Goal: Communication & Community: Answer question/provide support

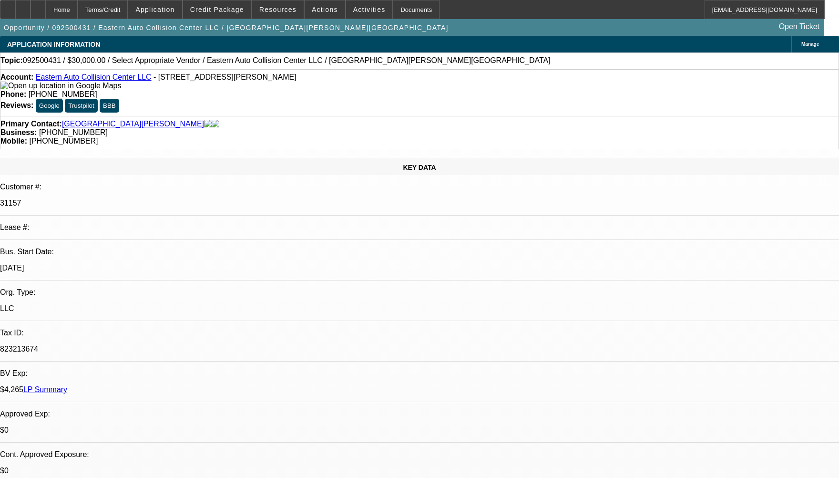
select select "0"
select select "2"
select select "0.1"
select select "4"
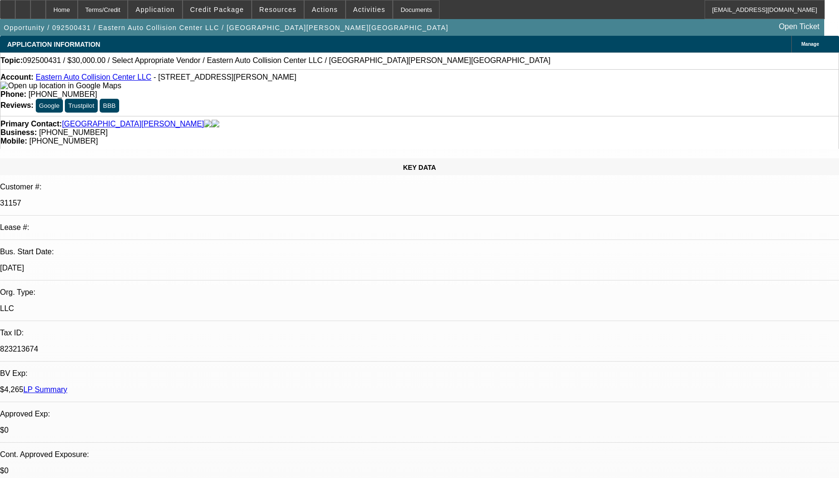
radio input "true"
type textarea "CUSTOMER HAS 2 ACTIVE SERVICE DEALS HE HAS BEEN PAYING WELL TO BEACON WITHOUT A…"
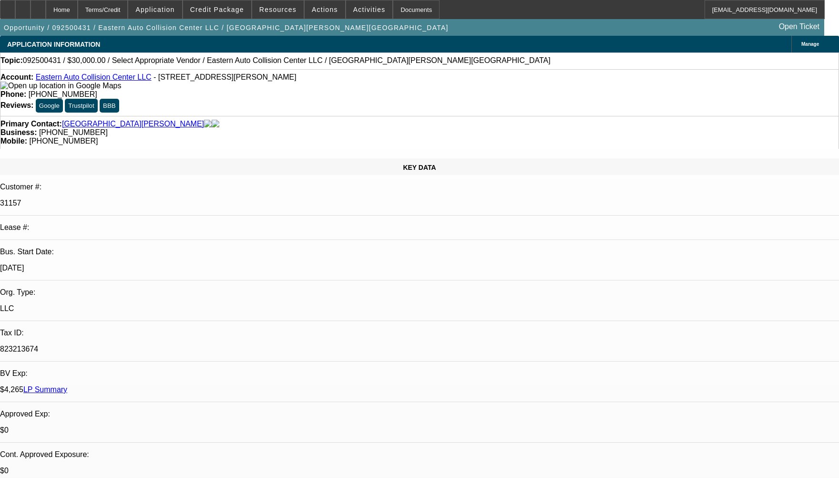
radio input "false"
radio input "true"
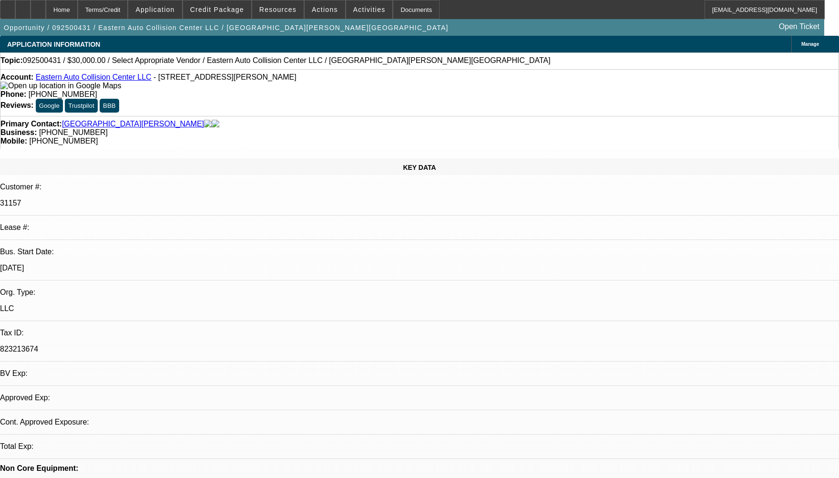
select select "0"
select select "2"
select select "0.1"
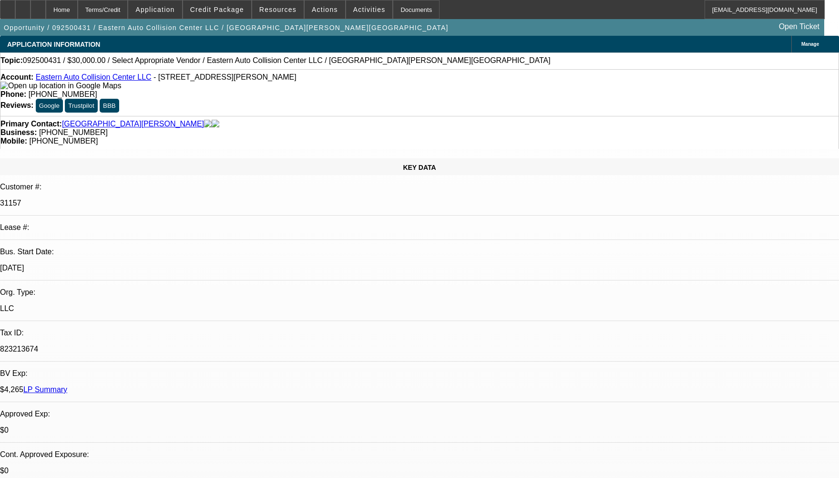
select select "1"
select select "2"
select select "4"
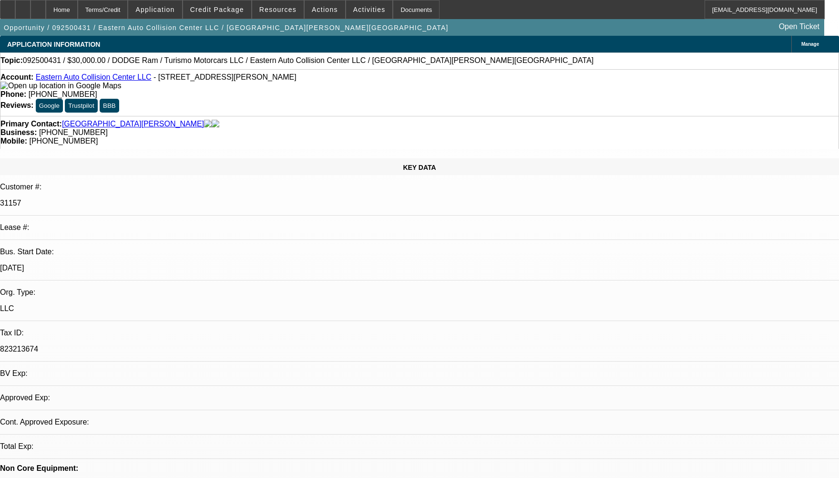
select select "0"
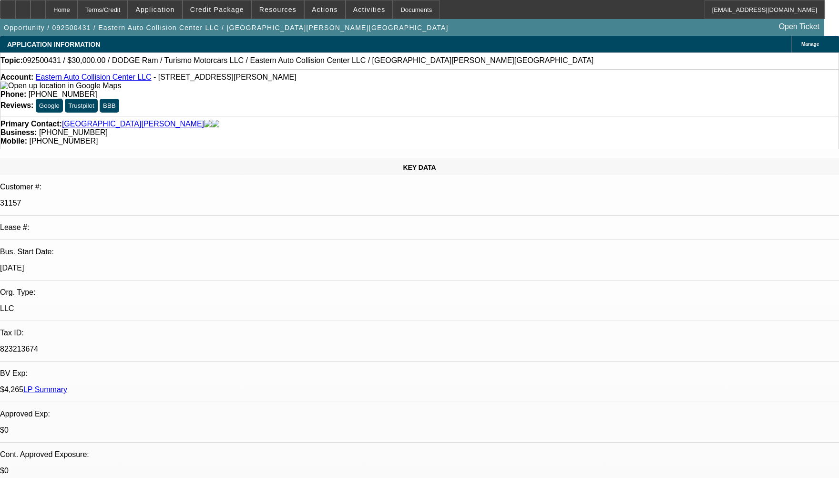
select select "1"
select select "6"
radio input "true"
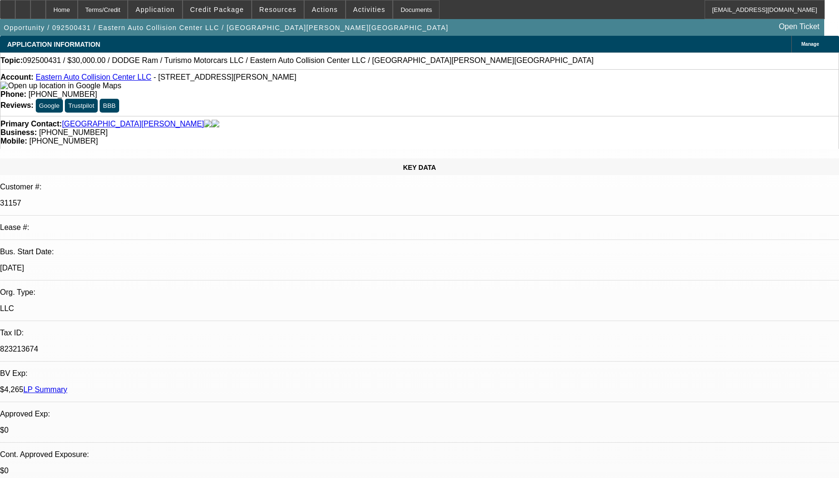
paste textarea "CUSTOMER HAD 3 CONTRACTS OUT OF WHICH 2 WERE ASSUMED BY ANOTHER LESSEE, RIGHT N…"
type textarea "CUSTOMER HAD 3 CONTRACTS OUT OF WHICH 2 WERE ASSUMED BY ANOTHER LESSEE, RIGHT N…"
radio input "true"
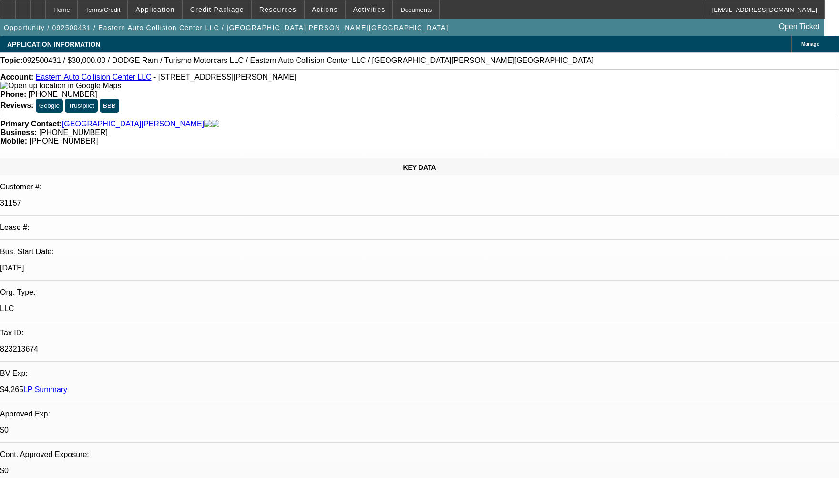
select select "0"
select select "1"
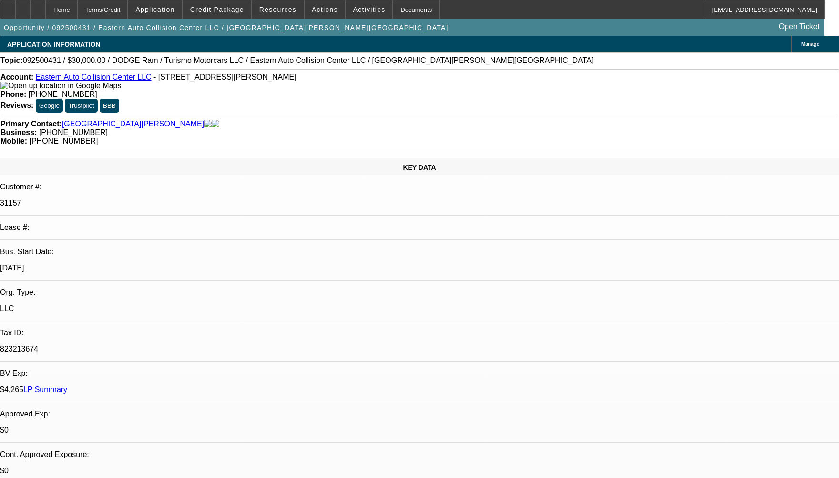
select select "6"
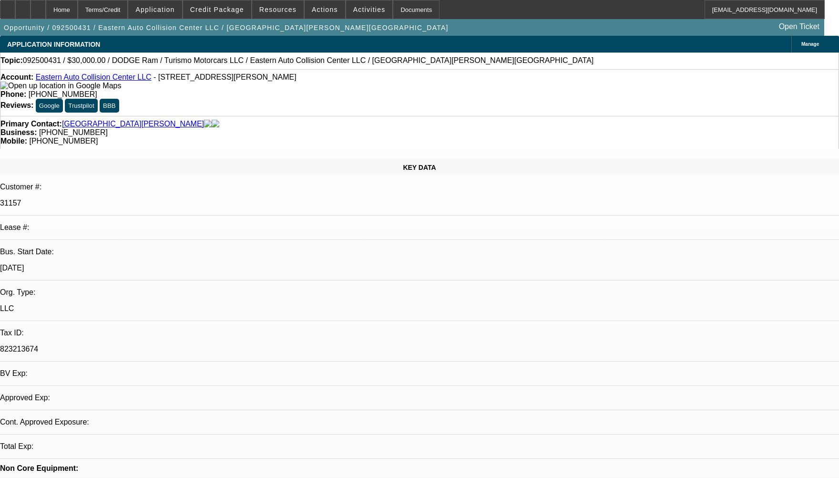
select select "0"
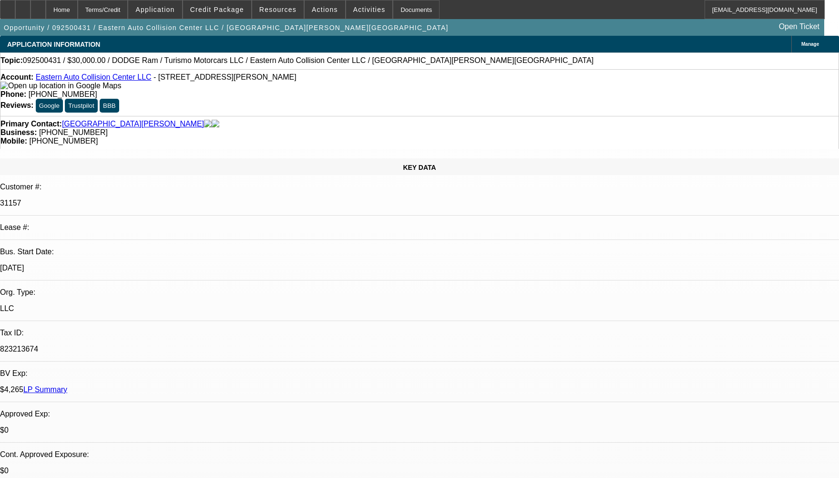
select select "1"
select select "6"
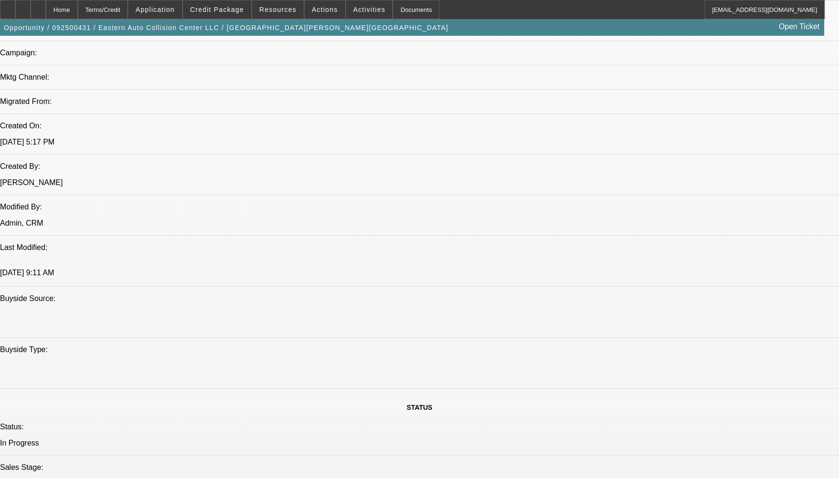
scroll to position [429, 0]
